Goal: Task Accomplishment & Management: Use online tool/utility

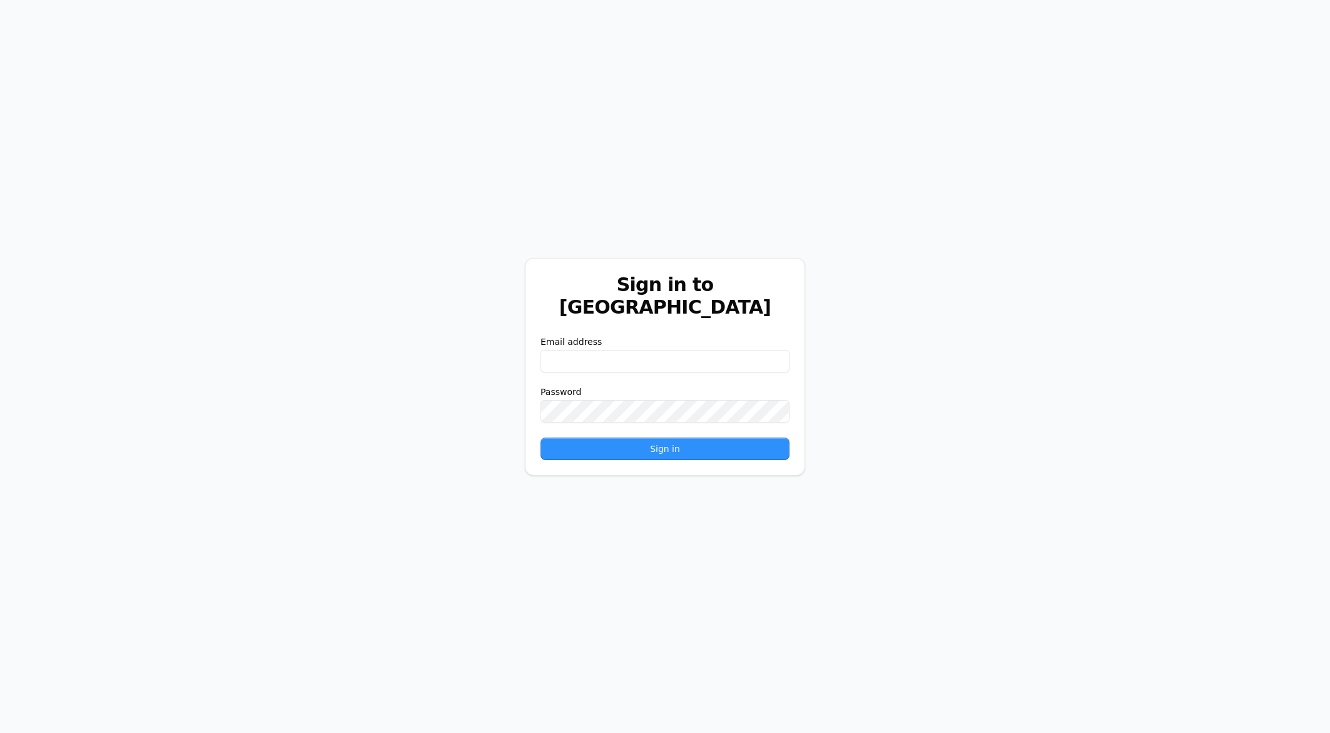
click at [697, 350] on input "email" at bounding box center [665, 361] width 249 height 23
paste input "**********"
type input "**********"
click at [573, 437] on button "Sign in" at bounding box center [665, 448] width 249 height 23
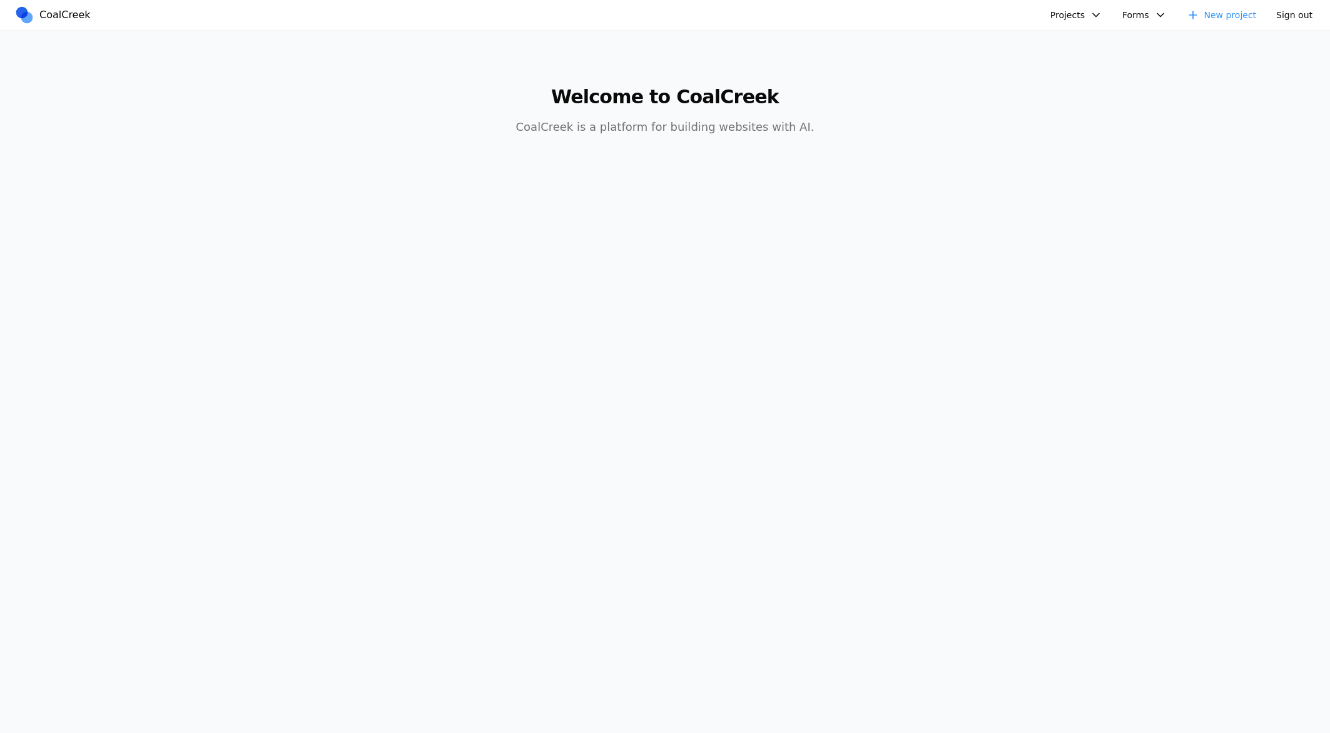
click at [1097, 24] on button "Projects" at bounding box center [1076, 15] width 67 height 20
click at [1089, 42] on link "Spring Speech - Coal Creek Version" at bounding box center [1144, 43] width 184 height 21
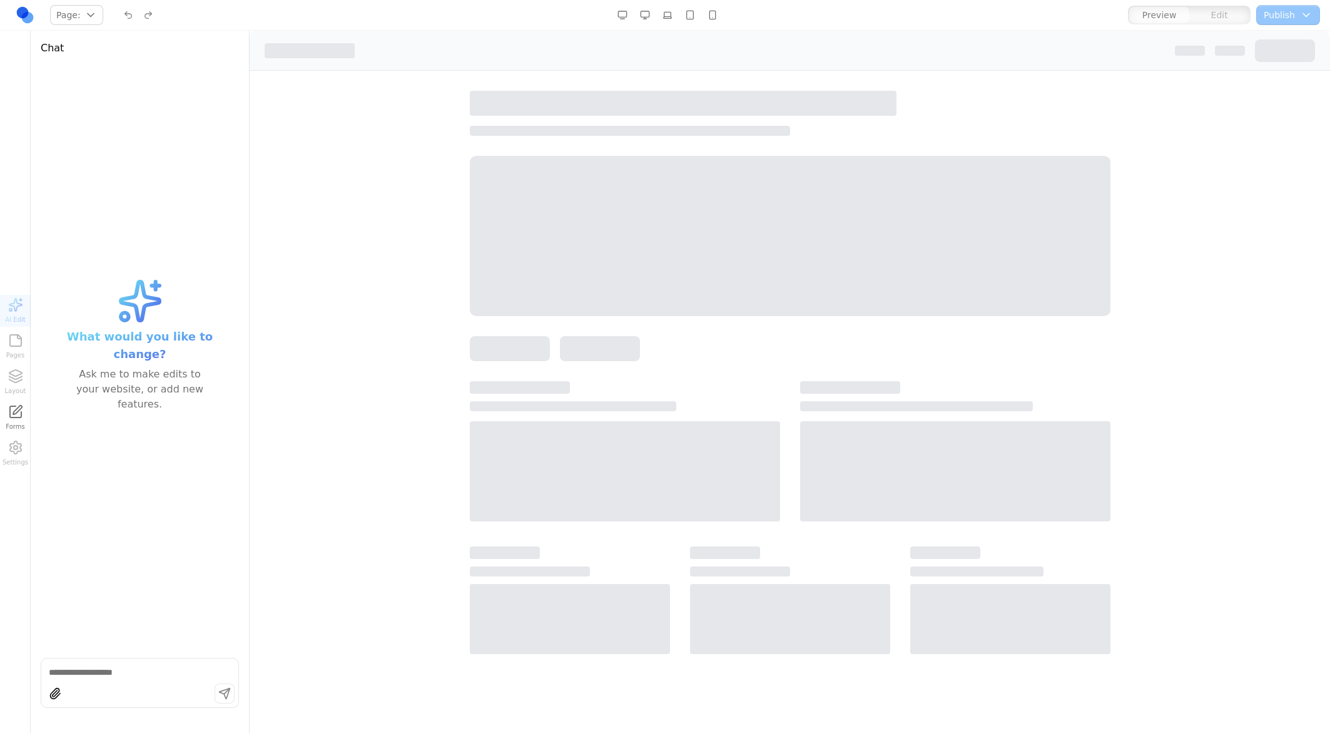
click at [1278, 18] on div "Publish Choose publish destination Staging [URL][DOMAIN_NAME] Publish" at bounding box center [1288, 15] width 64 height 20
click at [420, 221] on div at bounding box center [790, 226] width 1080 height 310
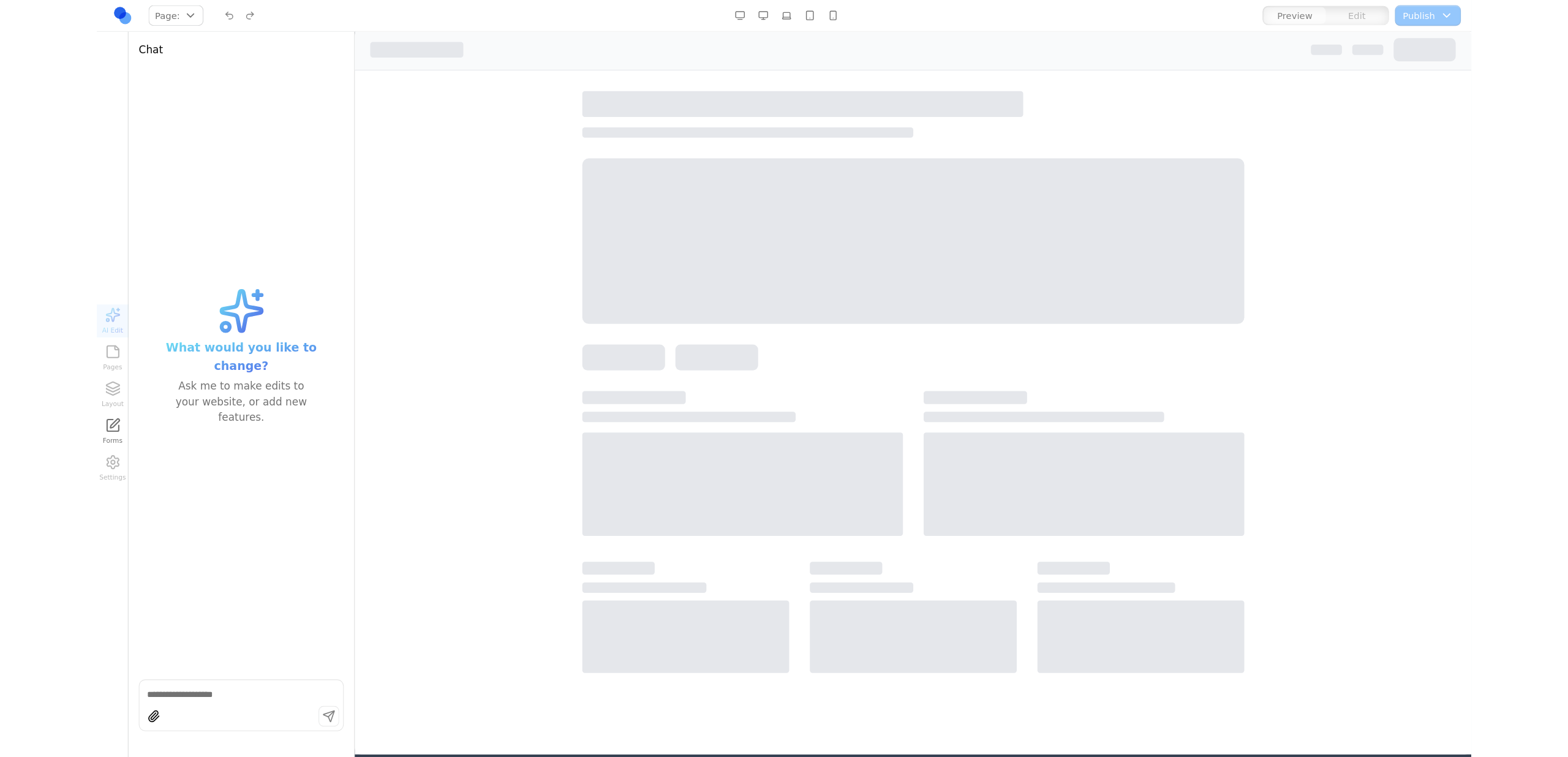
scroll to position [12, 0]
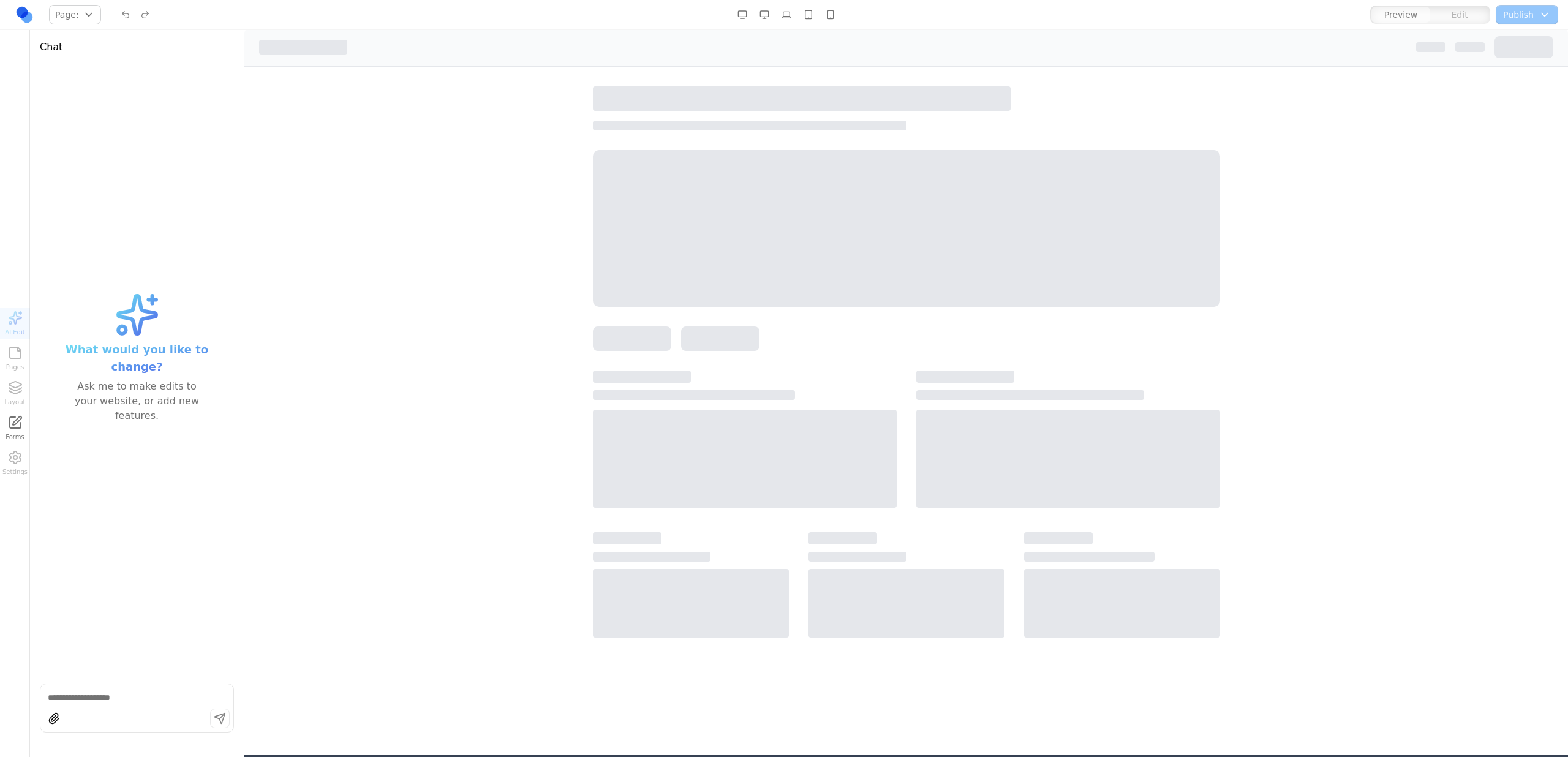
click at [640, 292] on div at bounding box center [906, 228] width 627 height 157
click at [317, 172] on div at bounding box center [906, 218] width 1323 height 304
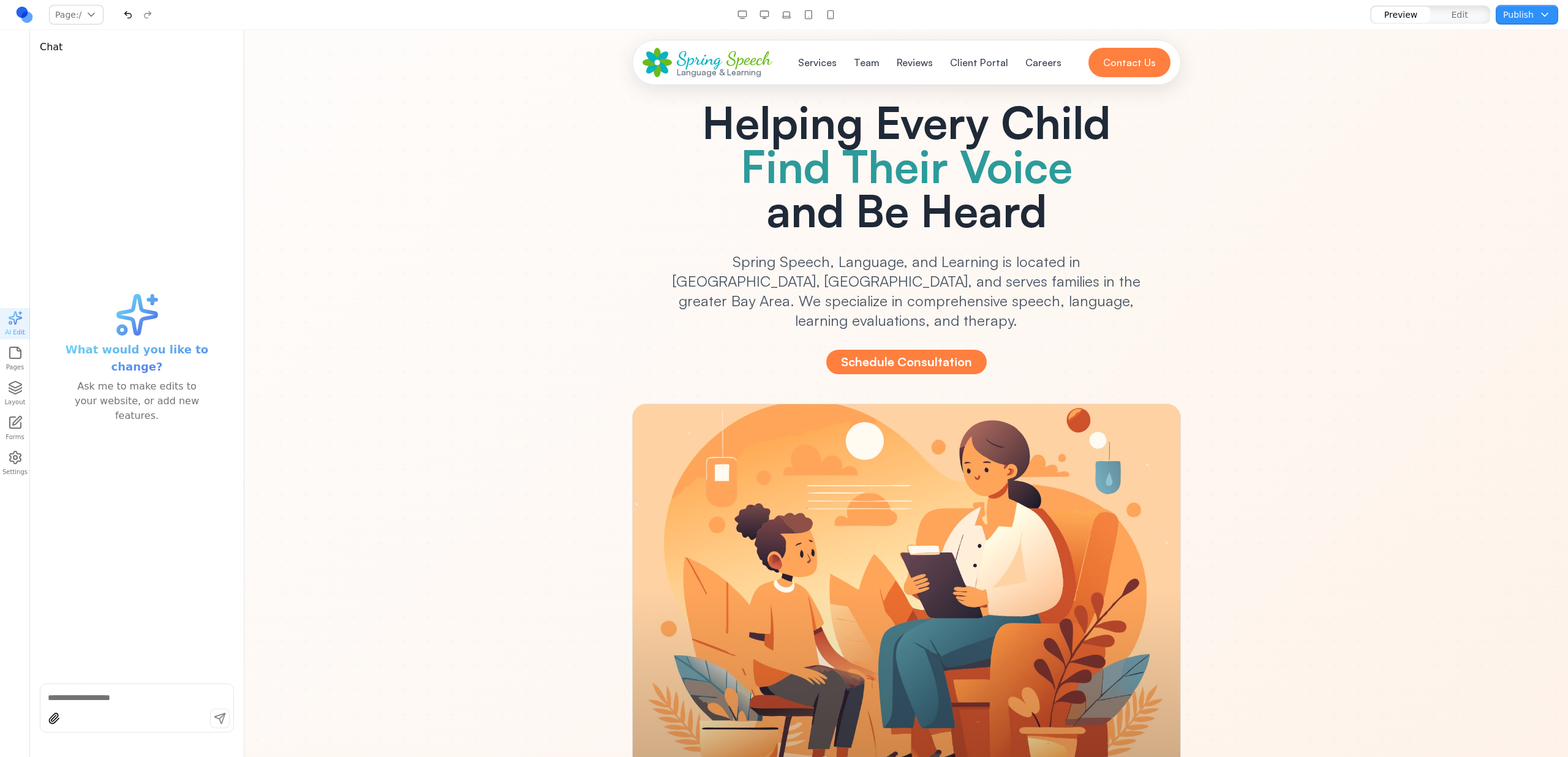
scroll to position [0, 0]
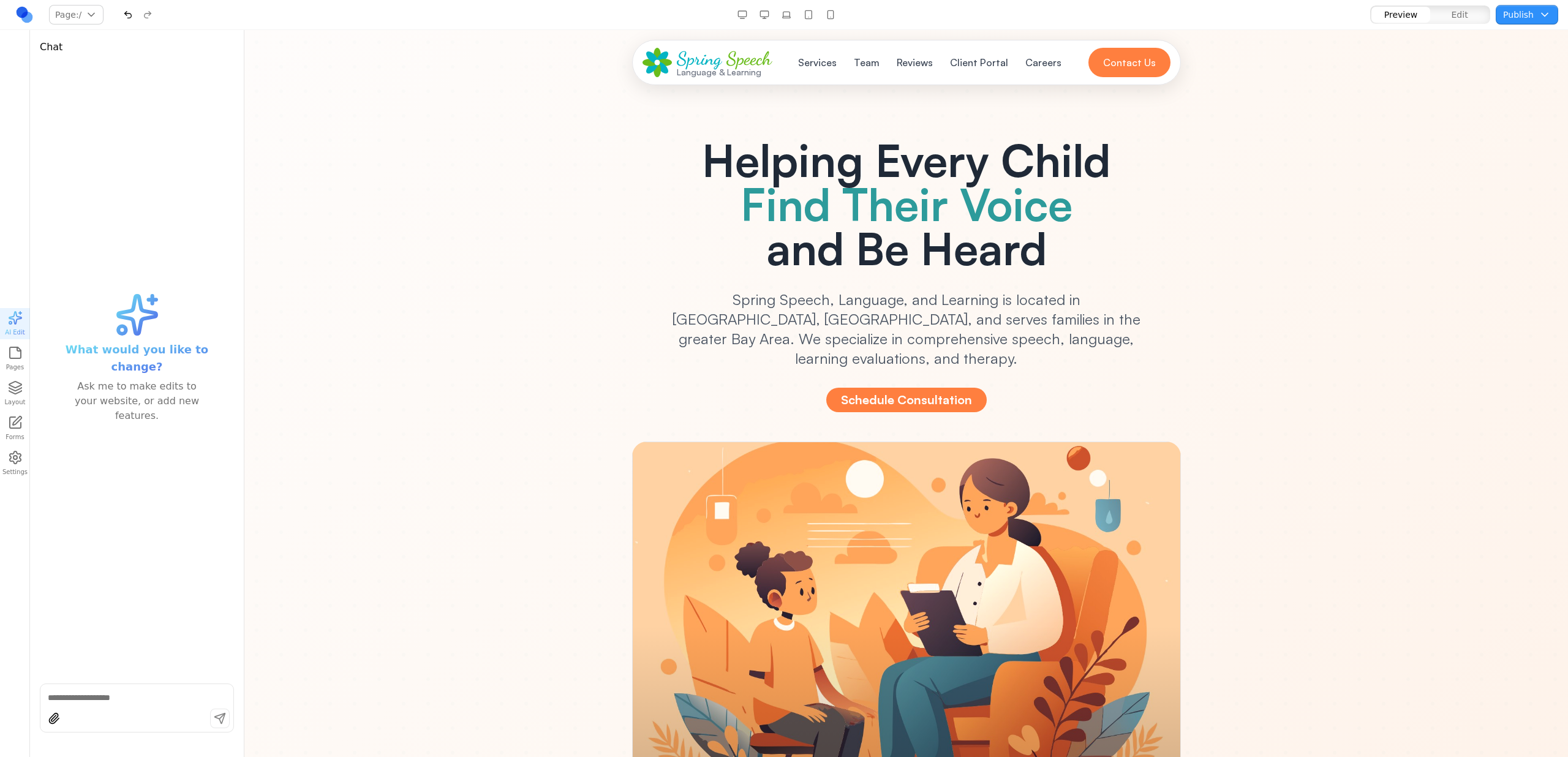
click at [1301, 17] on button "Publish" at bounding box center [1527, 15] width 63 height 20
click at [1301, 104] on button "Publish" at bounding box center [1459, 114] width 175 height 20
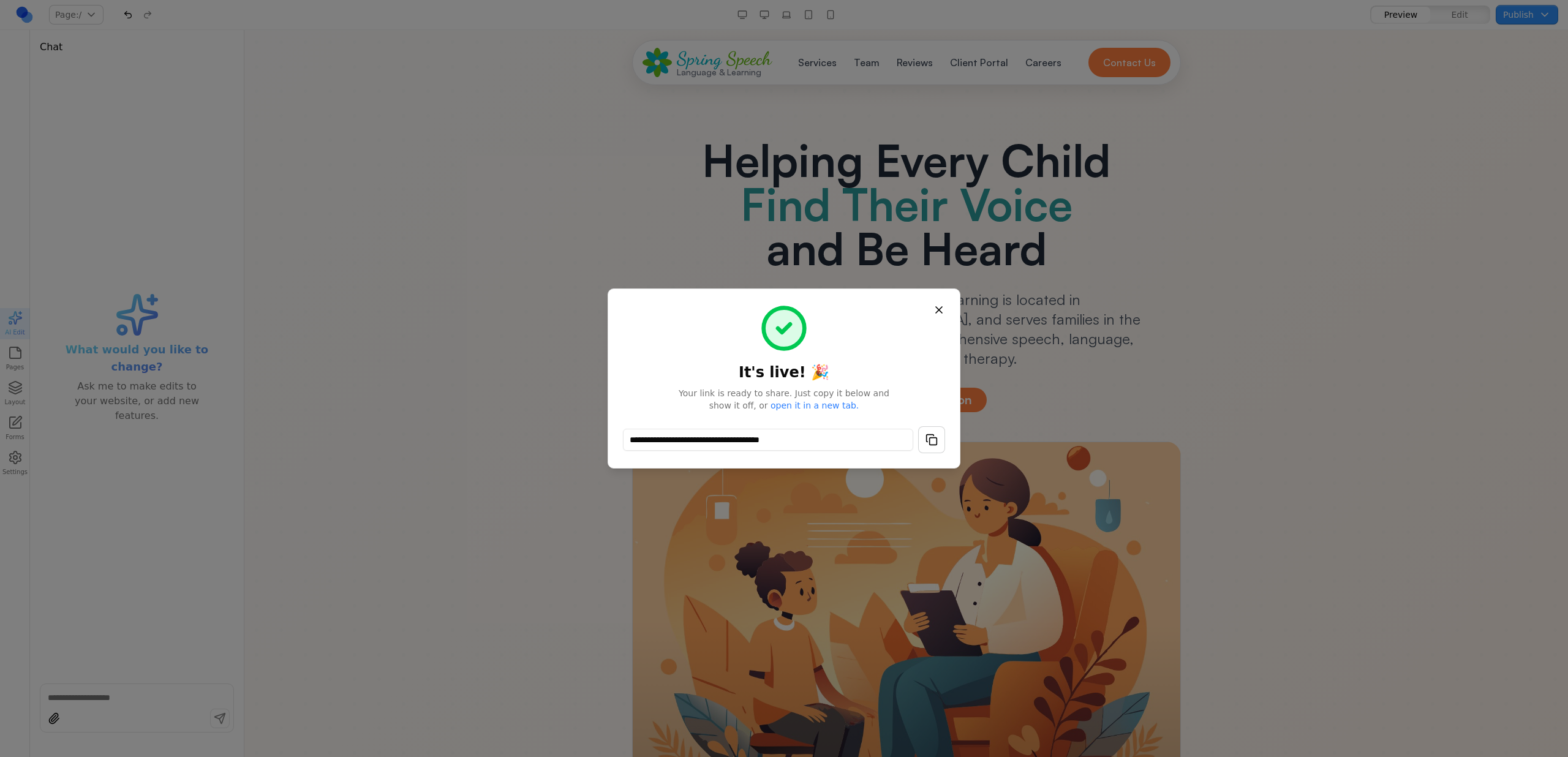
click at [923, 440] on button "button" at bounding box center [932, 440] width 27 height 27
click at [946, 307] on button "Close" at bounding box center [939, 309] width 23 height 23
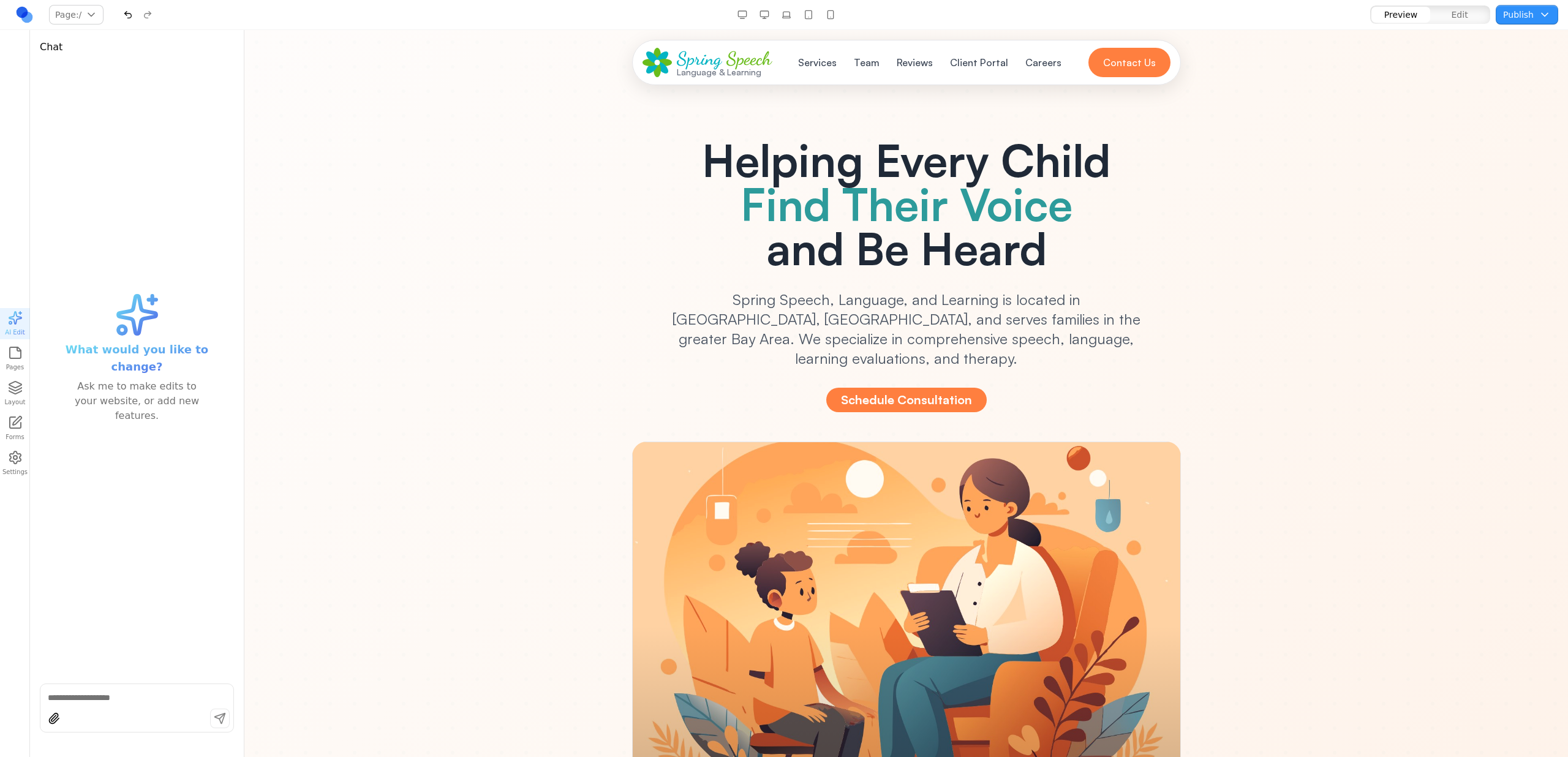
click at [1301, 23] on button "Publish" at bounding box center [1527, 15] width 63 height 20
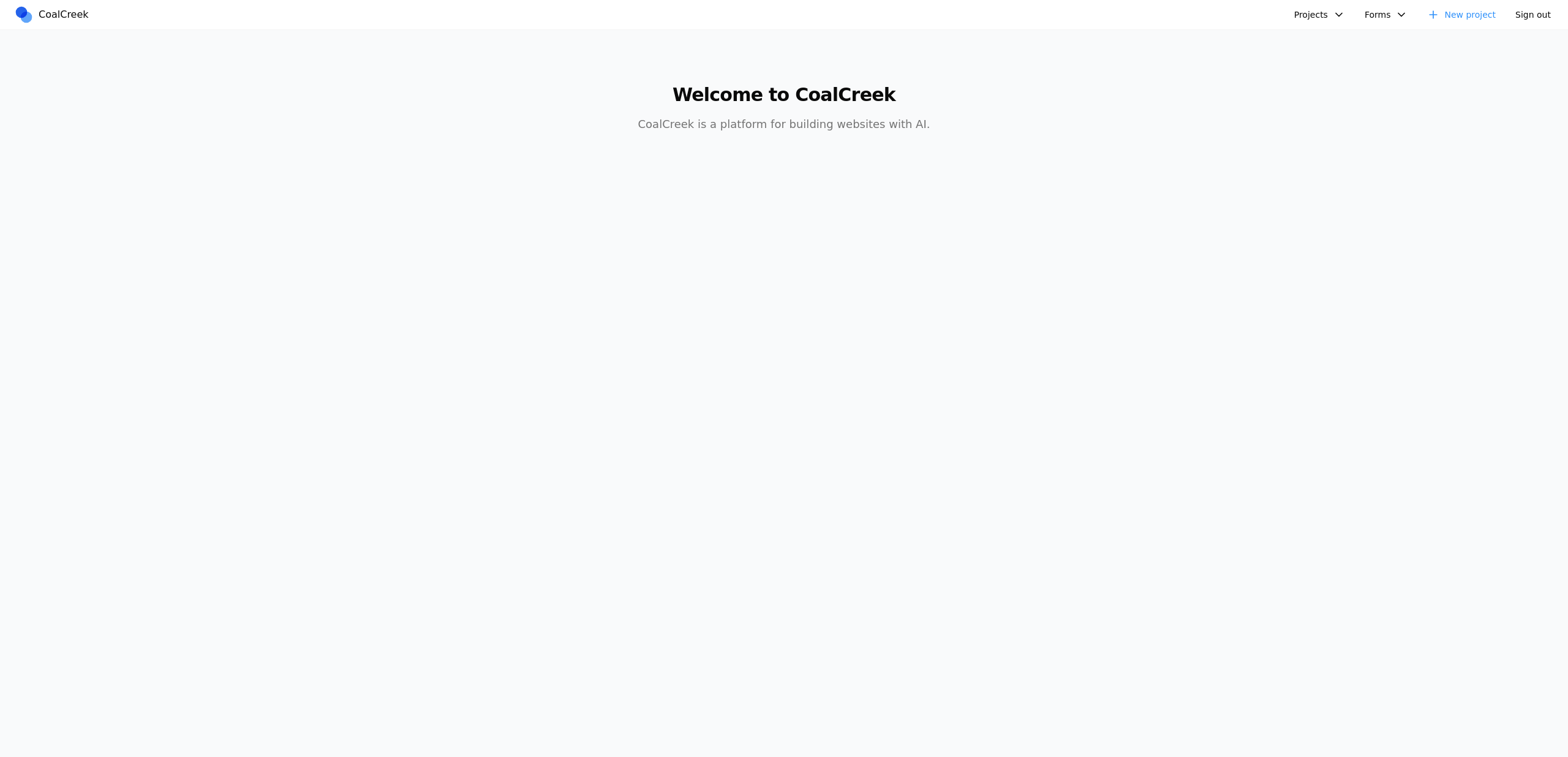
click at [1304, 13] on button "Projects" at bounding box center [1318, 15] width 66 height 20
click at [1347, 68] on link "Spring Speech" at bounding box center [1385, 63] width 180 height 21
click at [1323, 14] on button "Projects" at bounding box center [1318, 15] width 66 height 20
click at [1322, 83] on link "[PERSON_NAME] Version Spring Speech" at bounding box center [1385, 84] width 180 height 21
click at [1308, 20] on button "Projects" at bounding box center [1318, 15] width 66 height 20
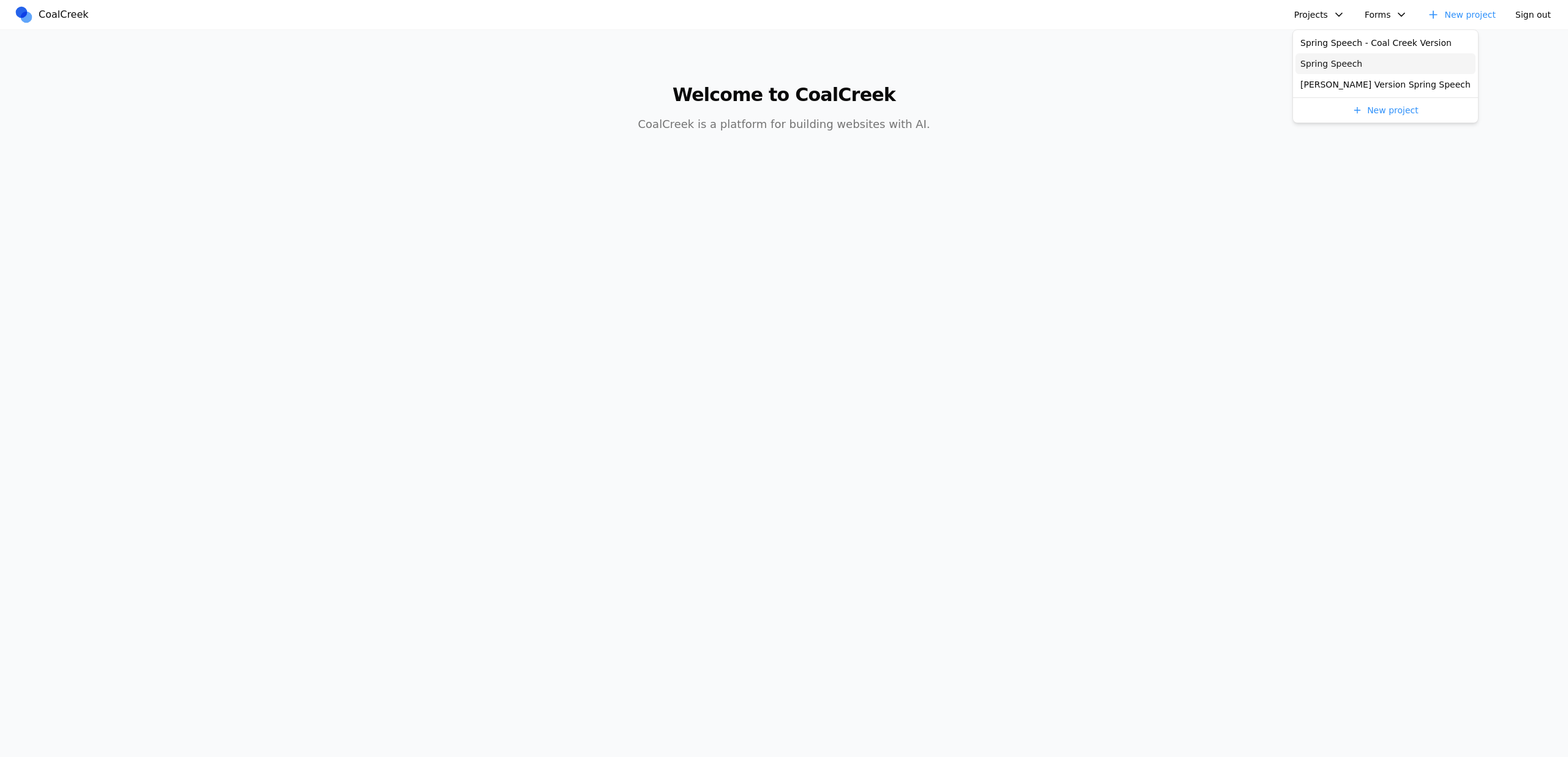
click at [1312, 62] on link "Spring Speech" at bounding box center [1385, 63] width 180 height 21
click at [1301, 18] on button "Projects" at bounding box center [1318, 15] width 66 height 20
click at [1314, 36] on link "Spring Speech - Coal Creek Version" at bounding box center [1385, 42] width 180 height 21
